Goal: Task Accomplishment & Management: Manage account settings

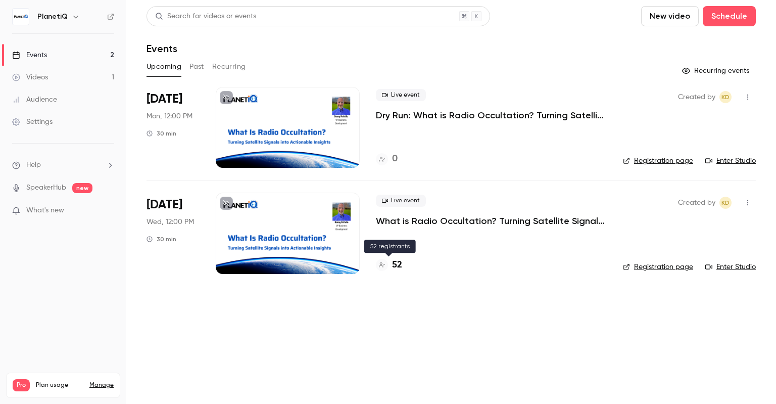
click at [397, 266] on h4 "52" at bounding box center [397, 265] width 10 height 14
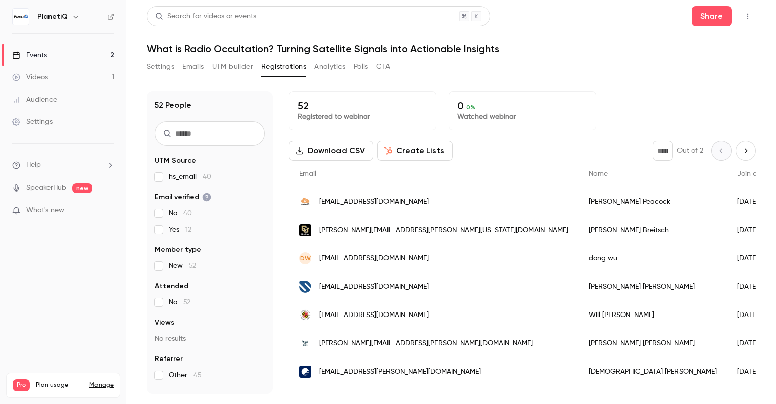
drag, startPoint x: 578, startPoint y: 389, endPoint x: 693, endPoint y: 392, distance: 115.2
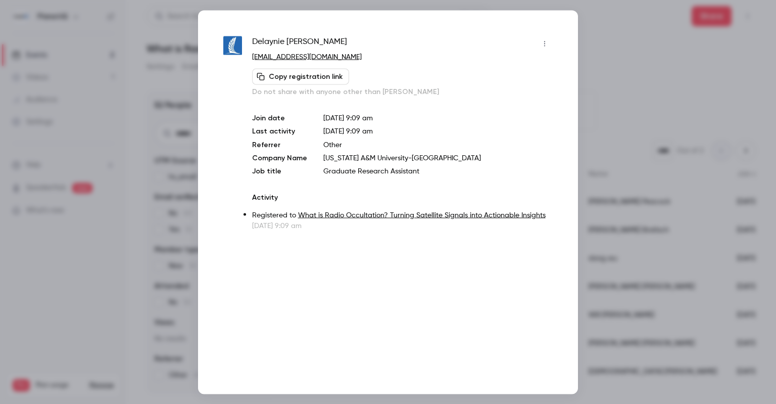
click at [595, 38] on div at bounding box center [388, 202] width 776 height 404
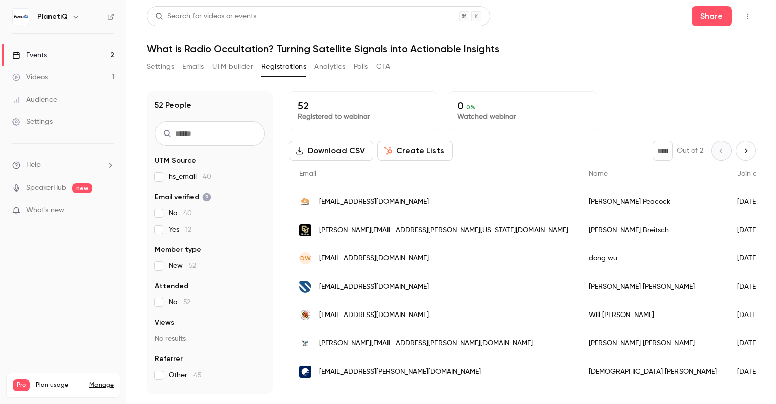
click at [61, 54] on link "Events 2" at bounding box center [63, 55] width 126 height 22
